Goal: Obtain resource: Obtain resource

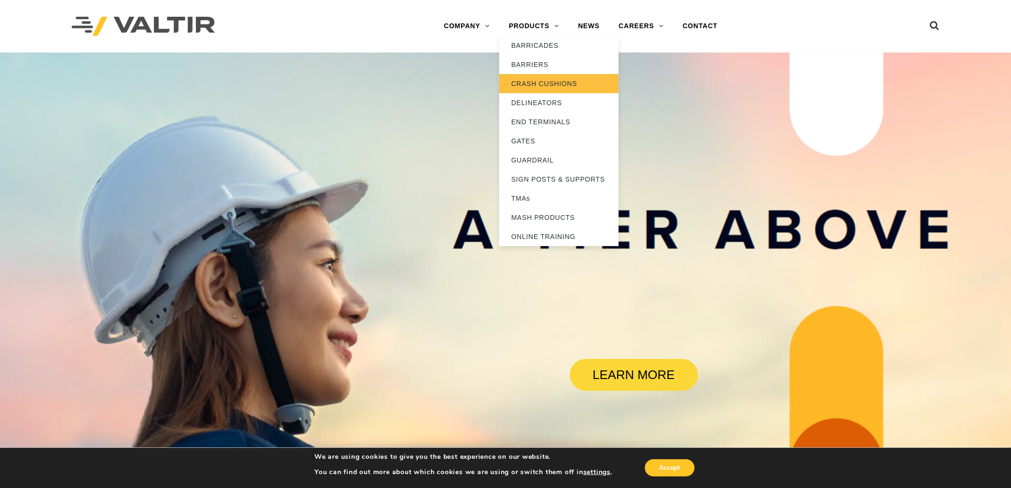
click at [541, 82] on link "CRASH CUSHIONS" at bounding box center [558, 83] width 119 height 19
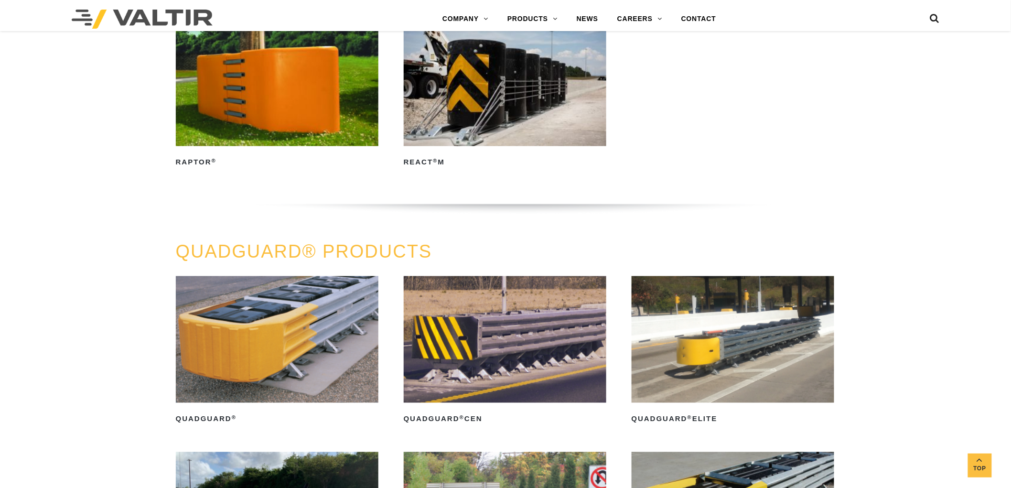
scroll to position [743, 0]
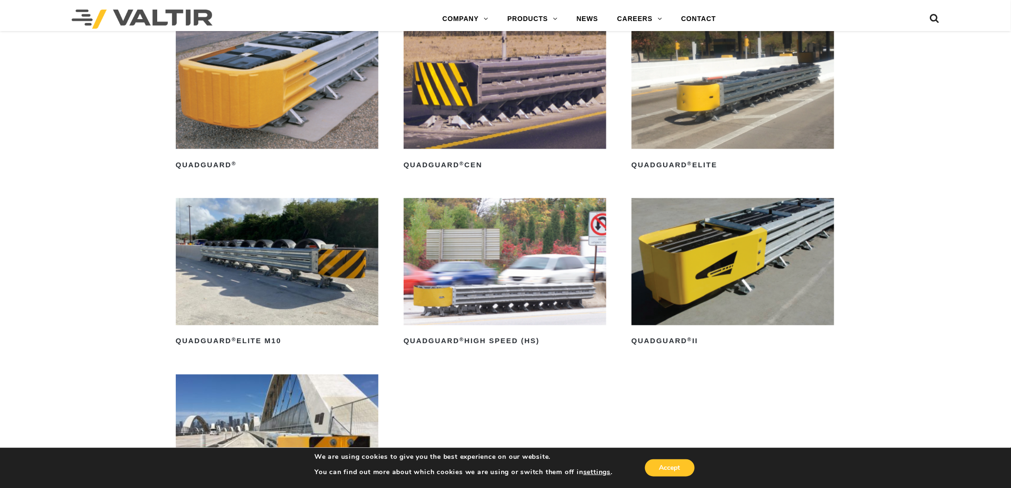
click at [323, 140] on img at bounding box center [277, 85] width 203 height 127
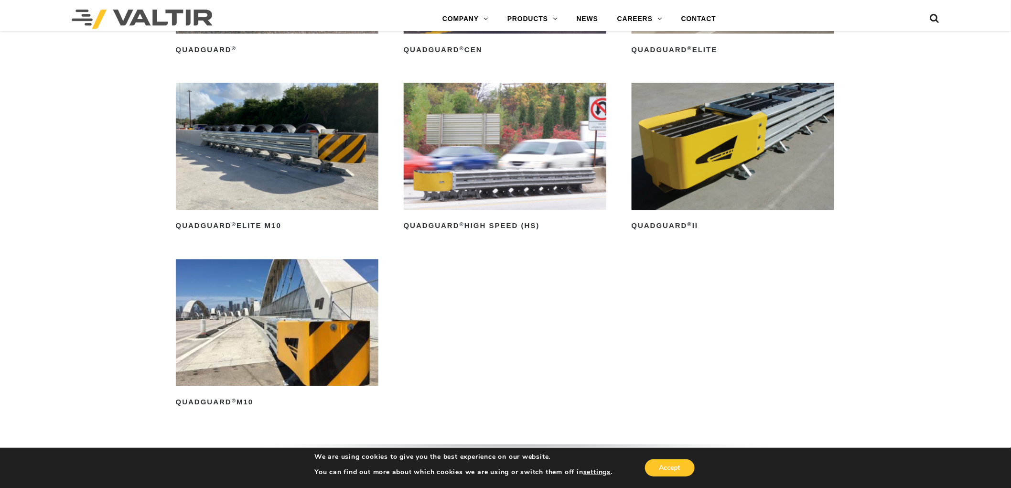
scroll to position [849, 0]
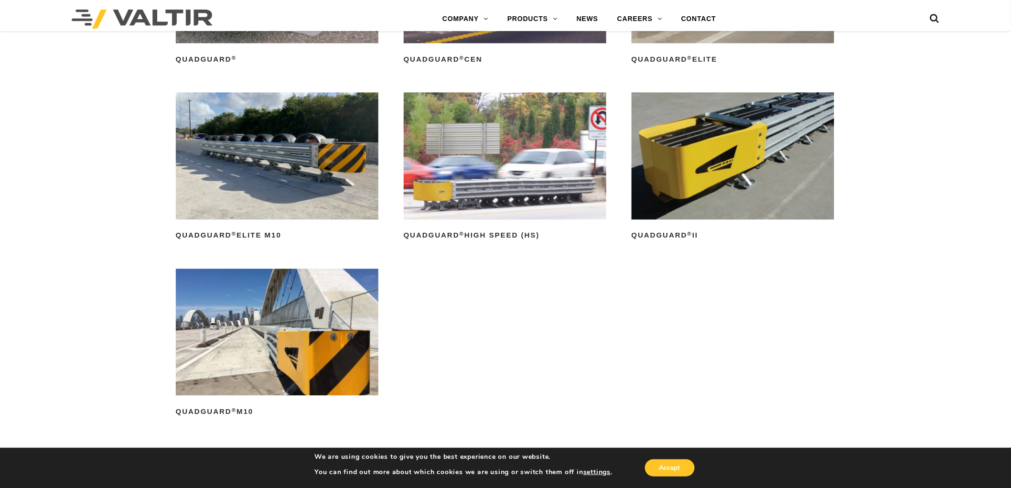
click at [322, 366] on img at bounding box center [277, 331] width 203 height 127
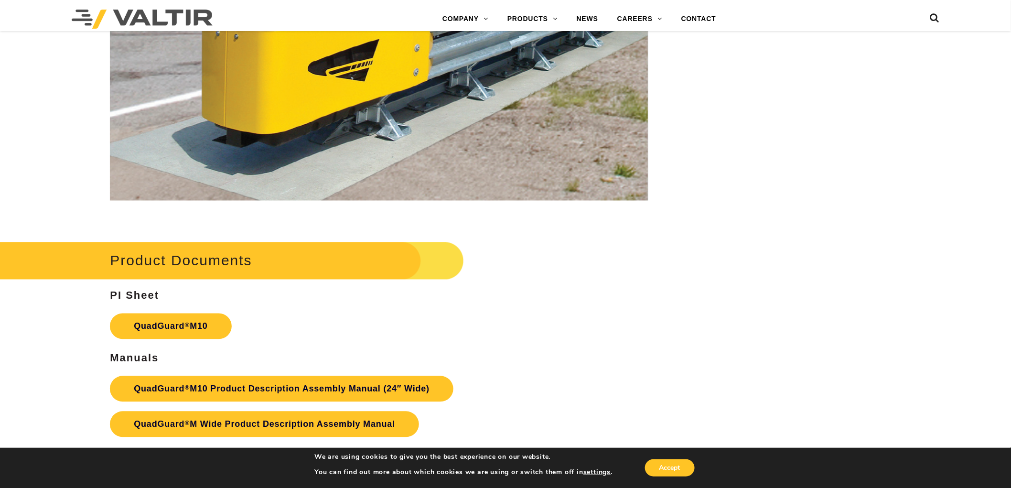
scroll to position [3821, 0]
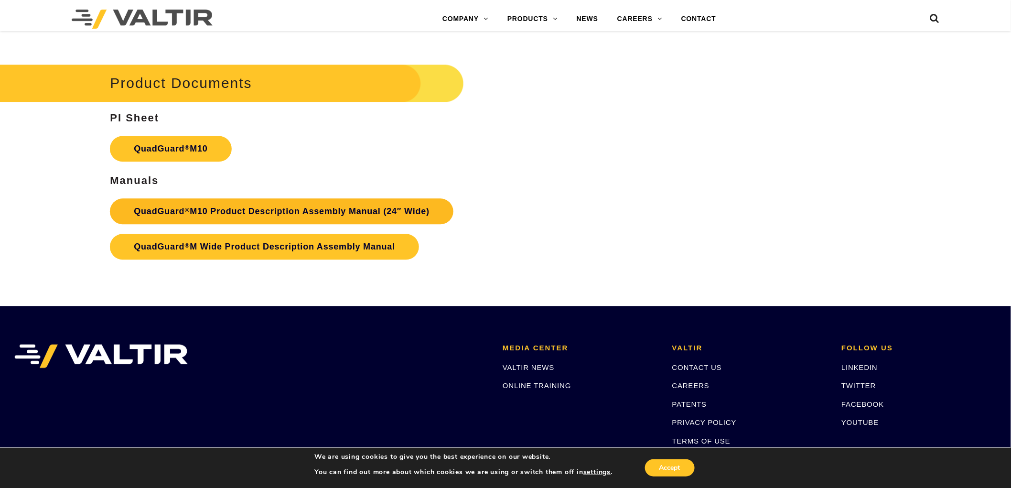
click at [201, 210] on link "QuadGuard ® M10 Product Description Assembly Manual (24″ Wide)" at bounding box center [281, 211] width 343 height 26
